Goal: Information Seeking & Learning: Find specific fact

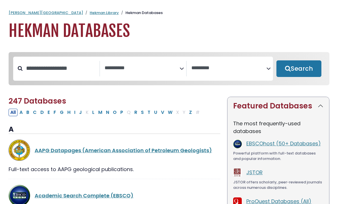
select select "Database Subject Filter"
select select "Database Vendors Filter"
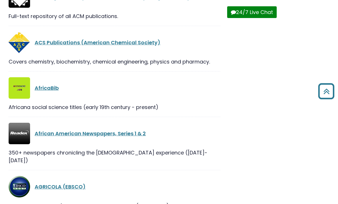
scroll to position [245, 0]
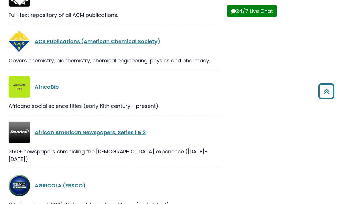
click at [52, 88] on link "AfricaBib" at bounding box center [47, 87] width 24 height 7
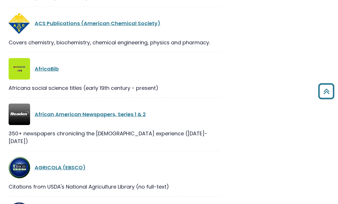
scroll to position [264, 0]
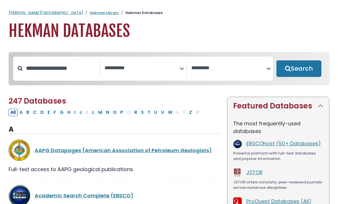
select select "Database Subject Filter"
select select "Database Vendors Filter"
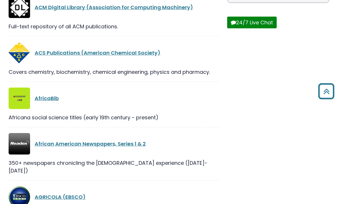
scroll to position [286, 0]
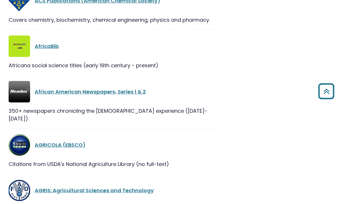
click at [132, 91] on link "African American Newspapers, Series 1 & 2" at bounding box center [90, 91] width 111 height 7
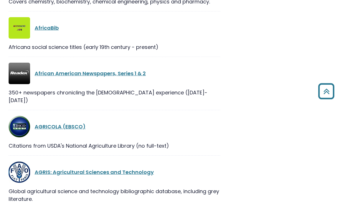
scroll to position [305, 0]
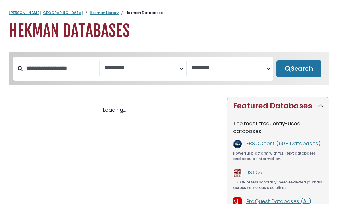
select select "Database Subject Filter"
select select "Database Vendors Filter"
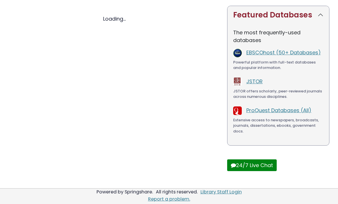
select select "Database Subject Filter"
select select "Database Vendors Filter"
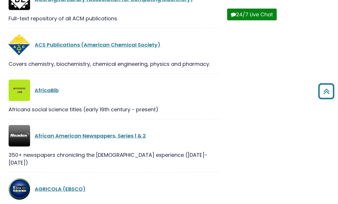
scroll to position [242, 0]
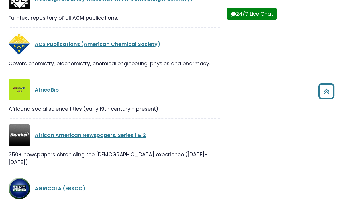
click at [52, 92] on link "AfricaBib" at bounding box center [47, 89] width 24 height 7
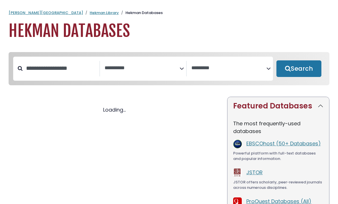
select select "Database Subject Filter"
select select "Database Vendors Filter"
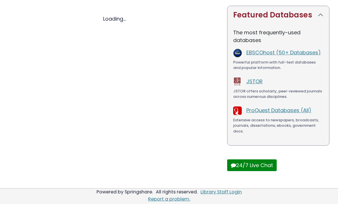
select select "Database Subject Filter"
select select "Database Vendors Filter"
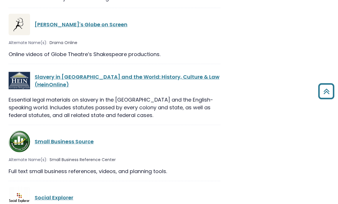
scroll to position [11077, 0]
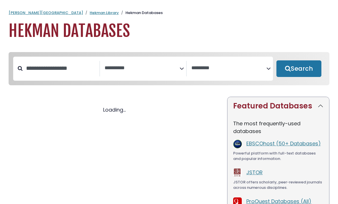
select select "Database Subject Filter"
select select "Database Vendors Filter"
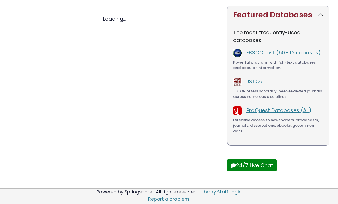
select select "Database Subject Filter"
select select "Database Vendors Filter"
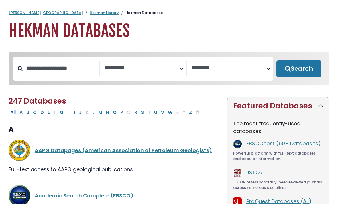
select select "Database Subject Filter"
select select "Database Vendors Filter"
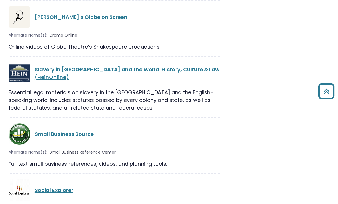
scroll to position [11085, 0]
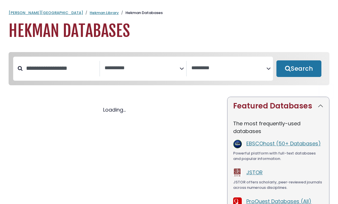
select select "Database Subject Filter"
select select "Database Vendors Filter"
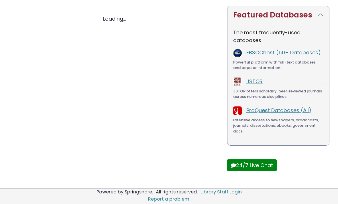
select select "Database Subject Filter"
select select "Database Vendors Filter"
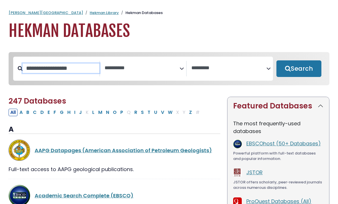
click at [62, 68] on input "Search database by title or keyword" at bounding box center [61, 68] width 77 height 9
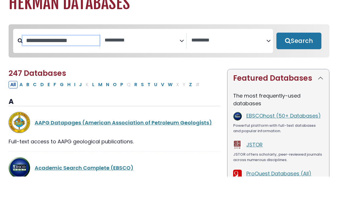
click at [63, 64] on input "Search database by title or keyword" at bounding box center [61, 68] width 77 height 9
paste input "**********"
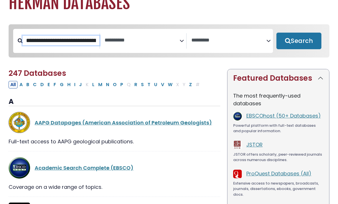
click at [89, 41] on input "**********" at bounding box center [61, 40] width 77 height 9
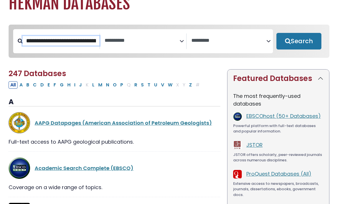
scroll to position [26, 0]
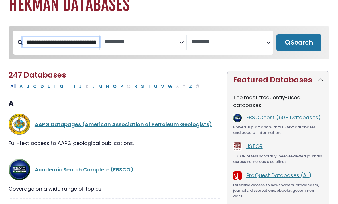
click at [92, 43] on input "**********" at bounding box center [61, 41] width 77 height 9
paste input "**********"
type input "**********"
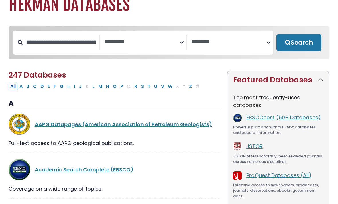
click at [301, 44] on button "Search" at bounding box center [298, 42] width 45 height 17
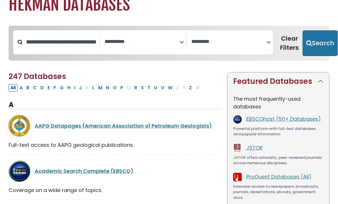
select select "Database Subject Filter"
select select "Database Vendors Filter"
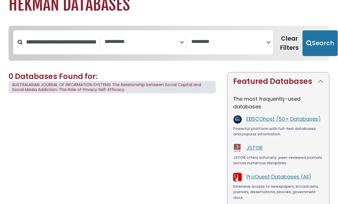
scroll to position [26, 0]
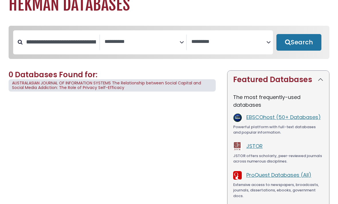
select select "Database Subject Filter"
select select "Database Vendors Filter"
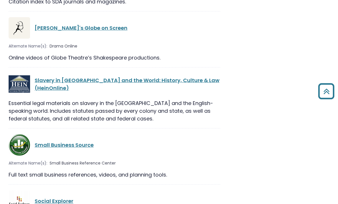
scroll to position [11074, 0]
